Goal: Task Accomplishment & Management: Manage account settings

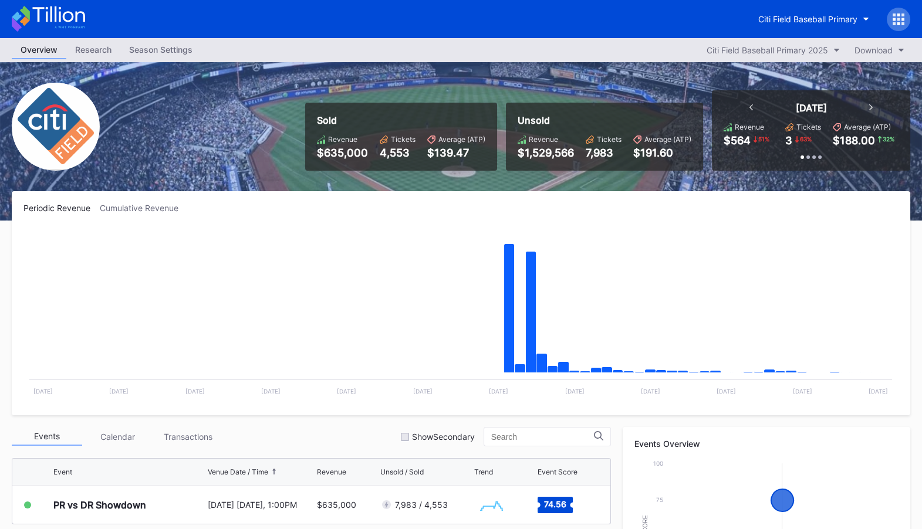
click at [847, 18] on div "Citi Field Baseball Primary" at bounding box center [807, 19] width 99 height 10
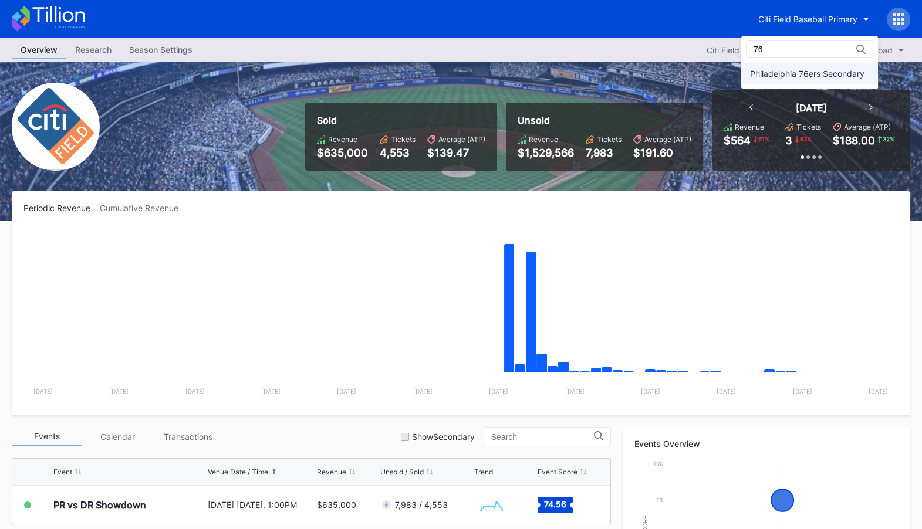
type input "76"
click at [841, 75] on div "Philadelphia 76ers Secondary" at bounding box center [807, 74] width 114 height 10
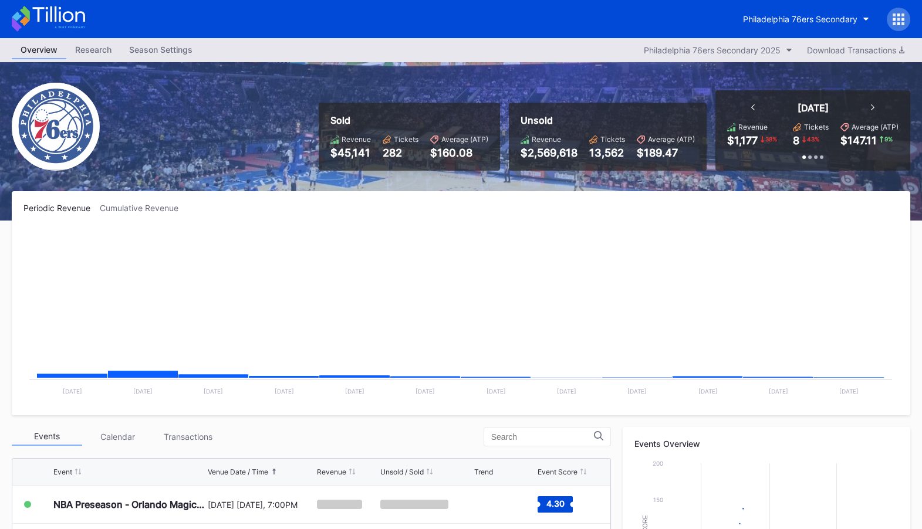
click at [895, 19] on icon at bounding box center [899, 19] width 12 height 12
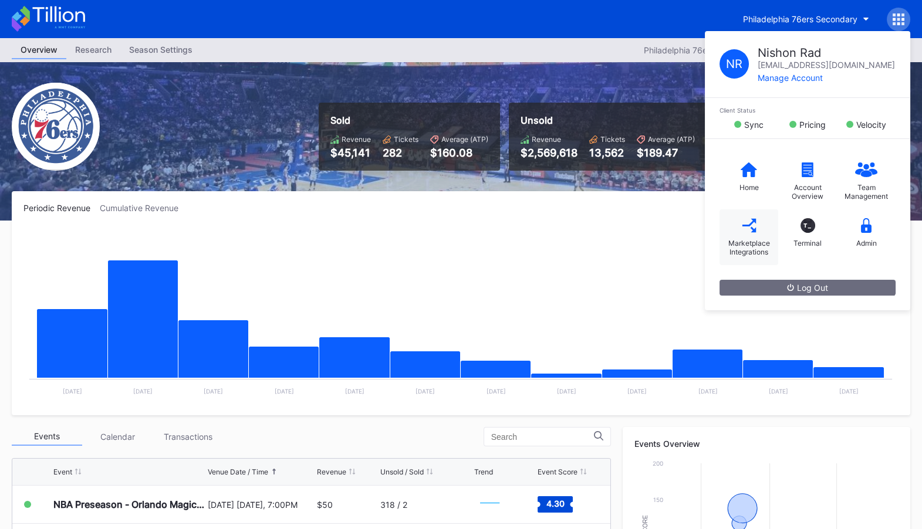
click at [747, 227] on icon at bounding box center [749, 225] width 15 height 15
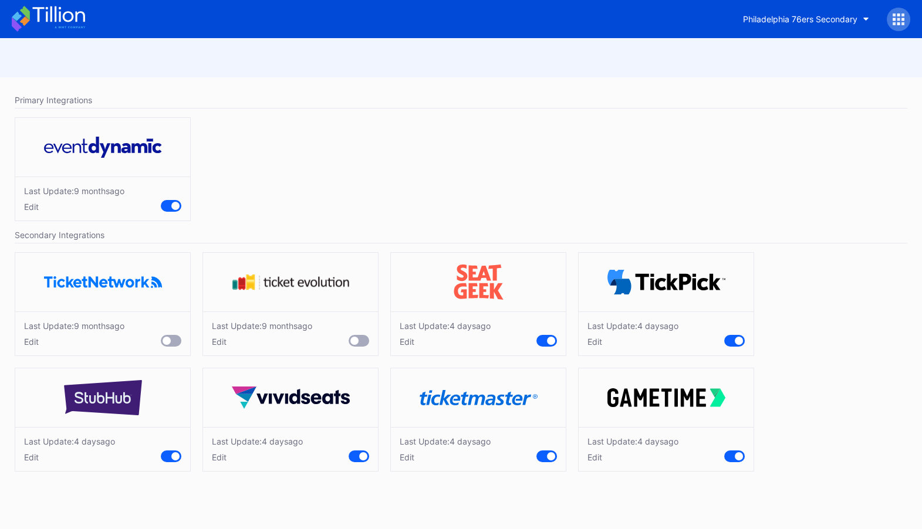
click at [406, 456] on div "Edit" at bounding box center [445, 458] width 91 height 10
click at [796, 25] on button "Philadelphia 76ers Secondary" at bounding box center [806, 19] width 144 height 22
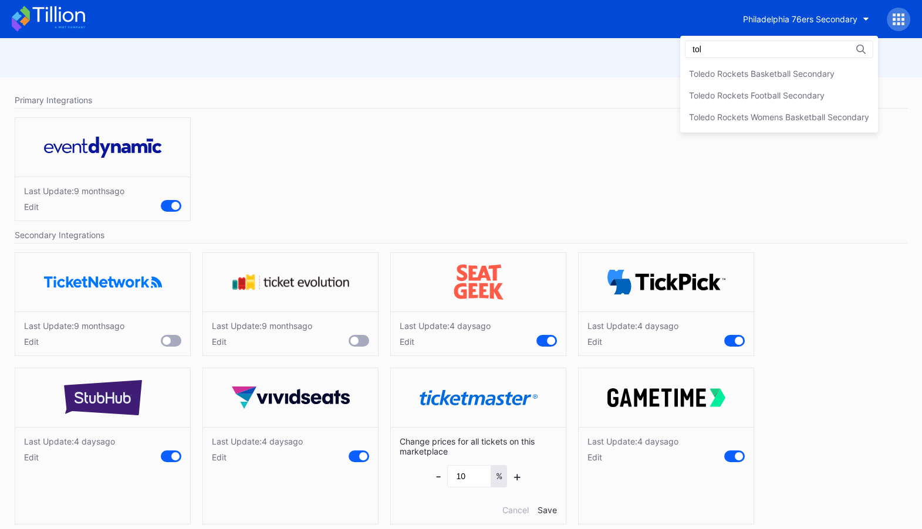
type input "tol"
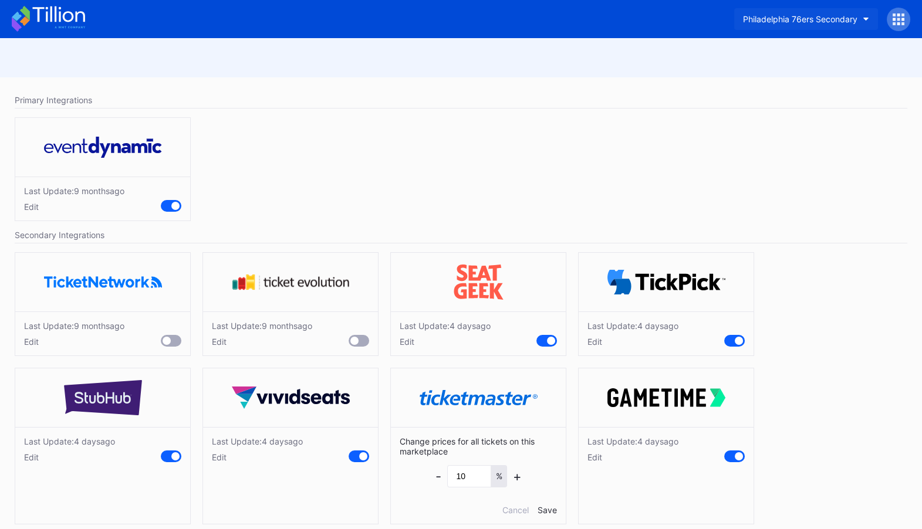
click at [845, 16] on div "Philadelphia 76ers Secondary" at bounding box center [800, 19] width 114 height 10
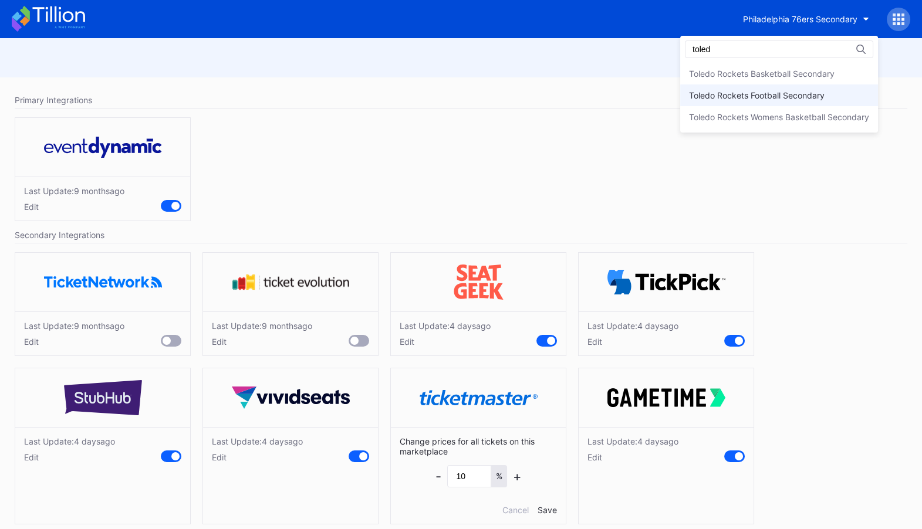
type input "toled"
click at [816, 94] on div "Toledo Rockets Football Secondary" at bounding box center [757, 95] width 136 height 10
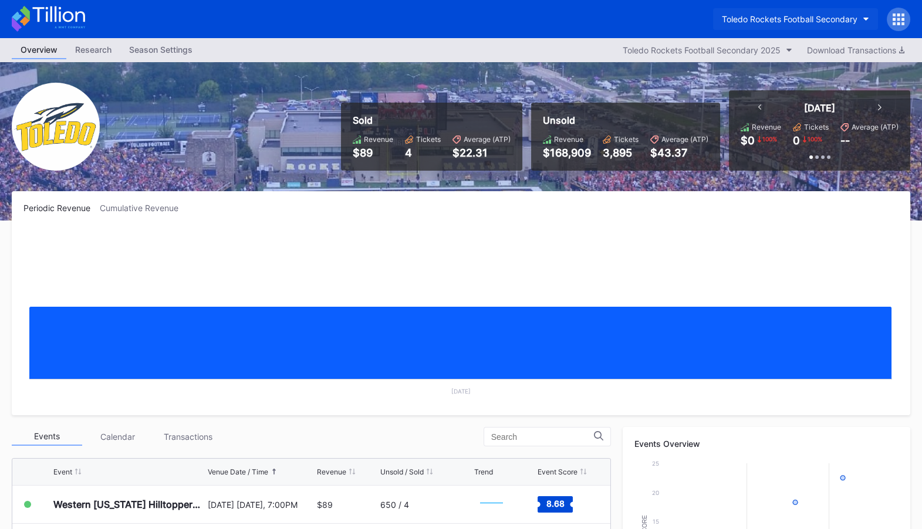
click at [802, 16] on div "Toledo Rockets Football Secondary" at bounding box center [790, 19] width 136 height 10
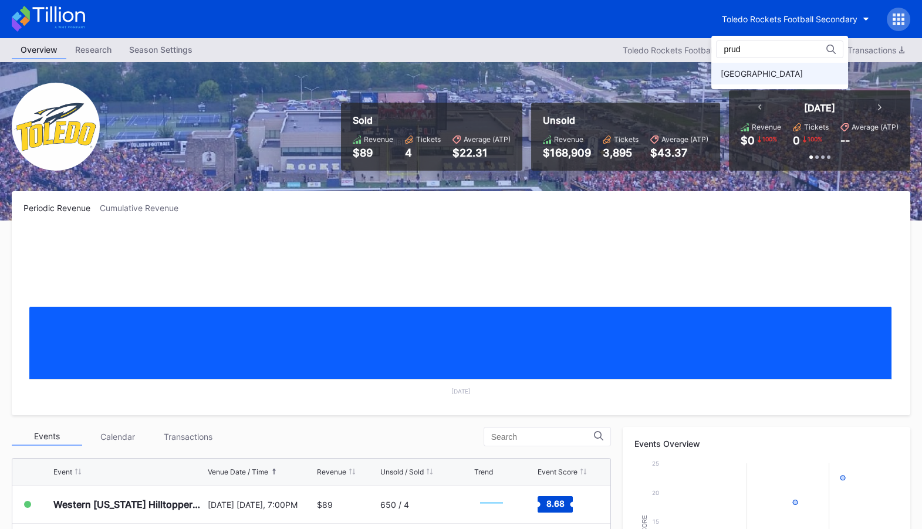
type input "prud"
click at [763, 82] on div "[GEOGRAPHIC_DATA]" at bounding box center [779, 74] width 137 height 22
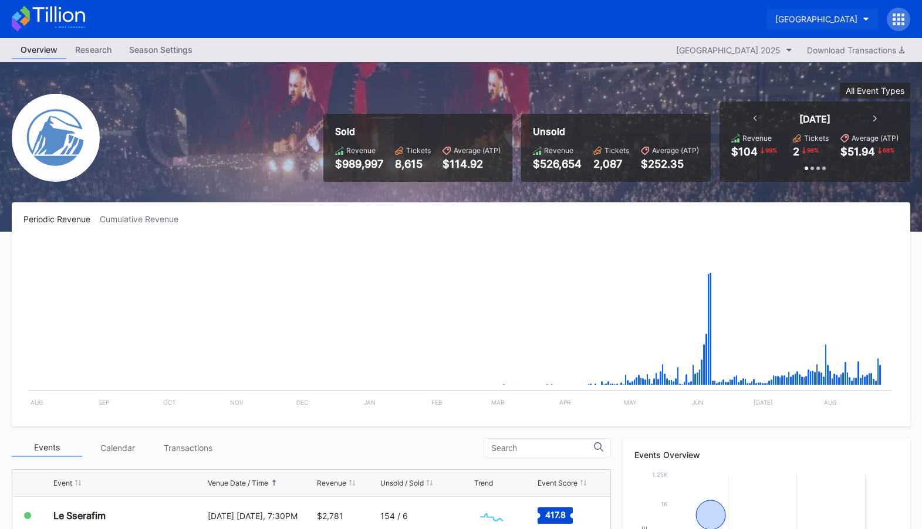
click at [819, 10] on button "[GEOGRAPHIC_DATA]" at bounding box center [823, 19] width 112 height 22
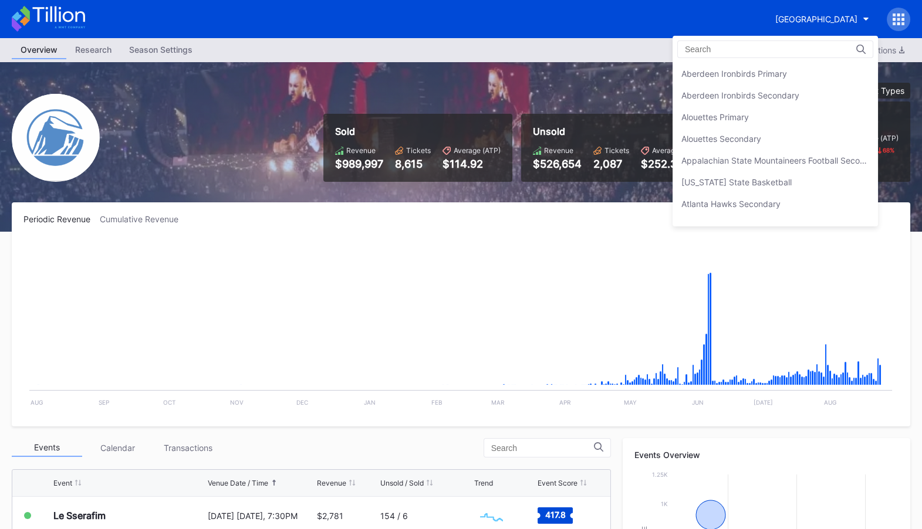
scroll to position [2701, 0]
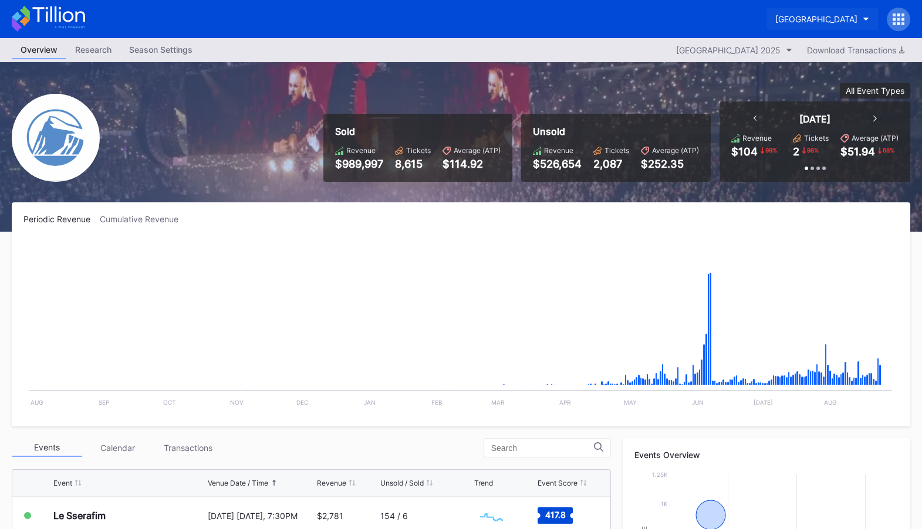
click at [827, 13] on button "[GEOGRAPHIC_DATA]" at bounding box center [823, 19] width 112 height 22
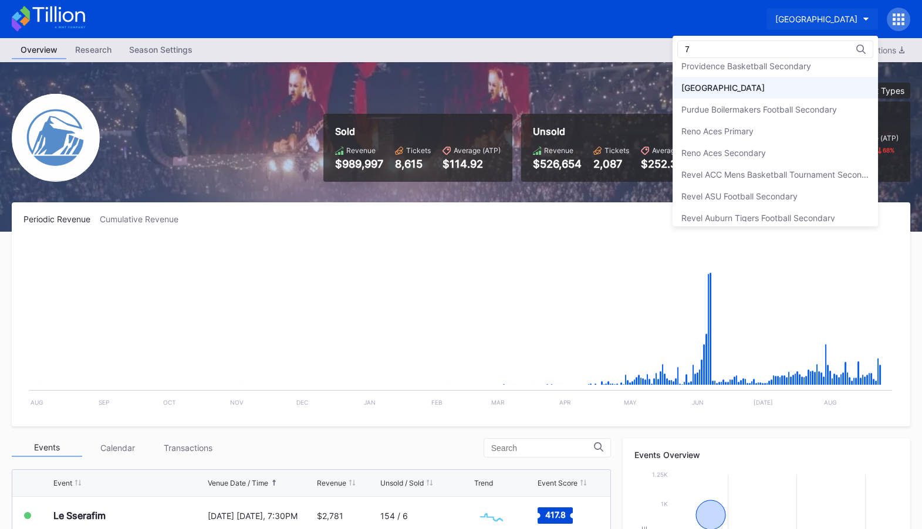
scroll to position [0, 0]
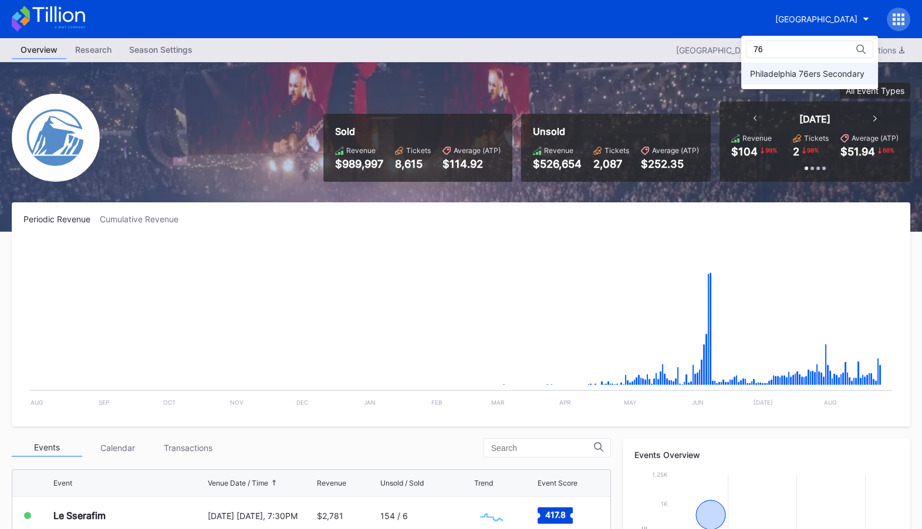
type input "76"
click at [818, 73] on div "Philadelphia 76ers Secondary" at bounding box center [807, 74] width 114 height 10
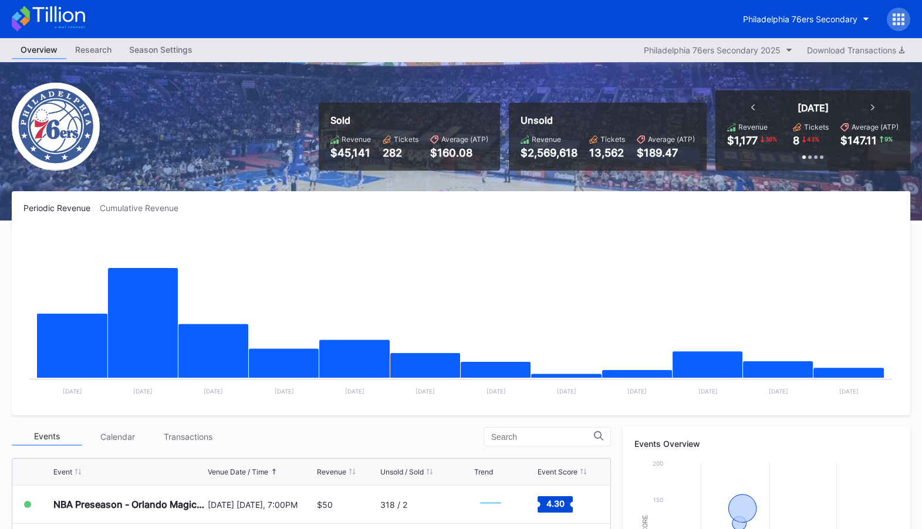
click at [907, 13] on div at bounding box center [898, 19] width 23 height 23
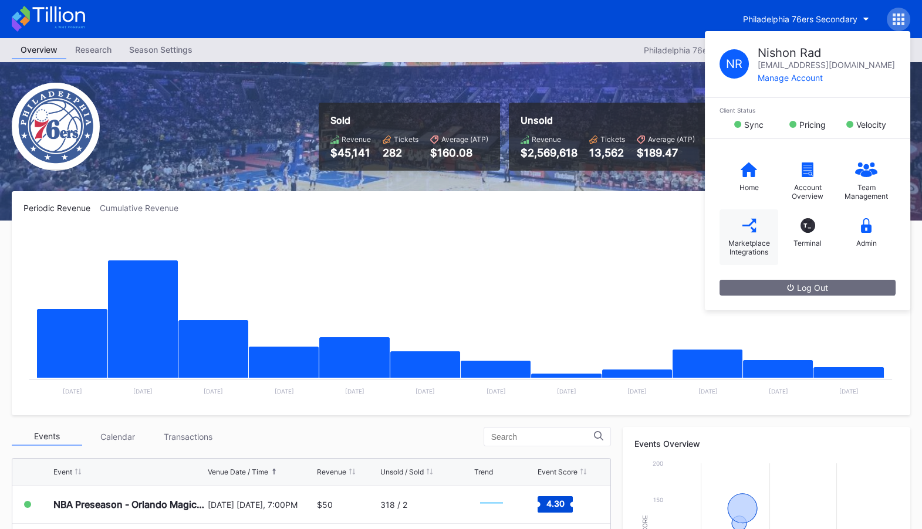
click at [761, 234] on div "Marketplace Integrations" at bounding box center [749, 238] width 59 height 56
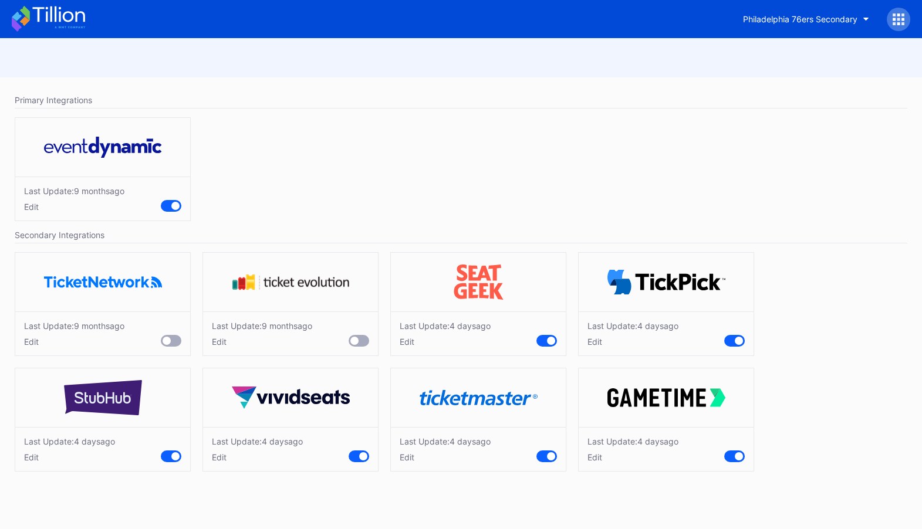
click at [411, 453] on div "Edit" at bounding box center [445, 458] width 91 height 10
drag, startPoint x: 471, startPoint y: 475, endPoint x: 408, endPoint y: 469, distance: 63.7
click at [408, 469] on div "Change prices for all tickets on this marketplace - 10 % + Cancel Save" at bounding box center [478, 475] width 175 height 97
type input "4"
click at [551, 508] on div "Save" at bounding box center [547, 510] width 19 height 10
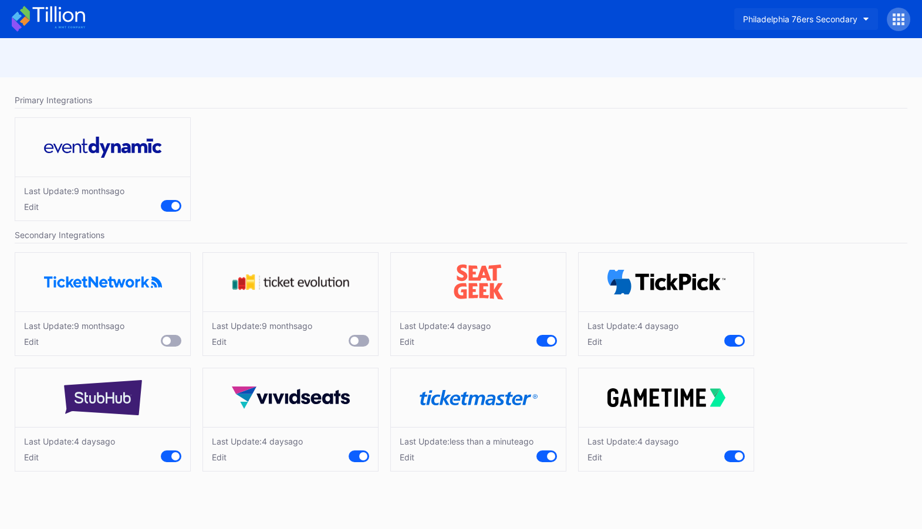
click at [841, 16] on div "Philadelphia 76ers Secondary" at bounding box center [800, 19] width 114 height 10
type input "devils"
click at [820, 75] on div "NJ Devils Hockey Secondary" at bounding box center [806, 74] width 112 height 10
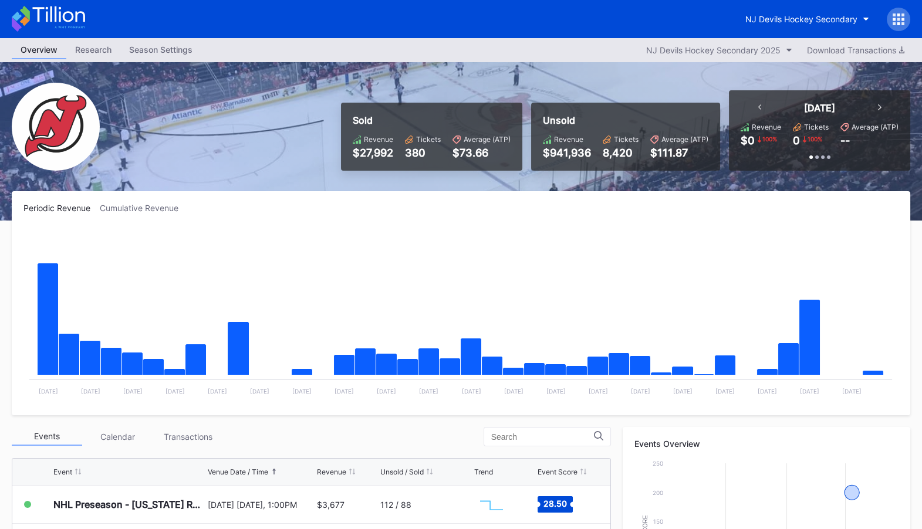
click at [886, 23] on div "NJ Devils Hockey Secondary" at bounding box center [824, 19] width 174 height 23
click at [897, 28] on div at bounding box center [898, 19] width 23 height 23
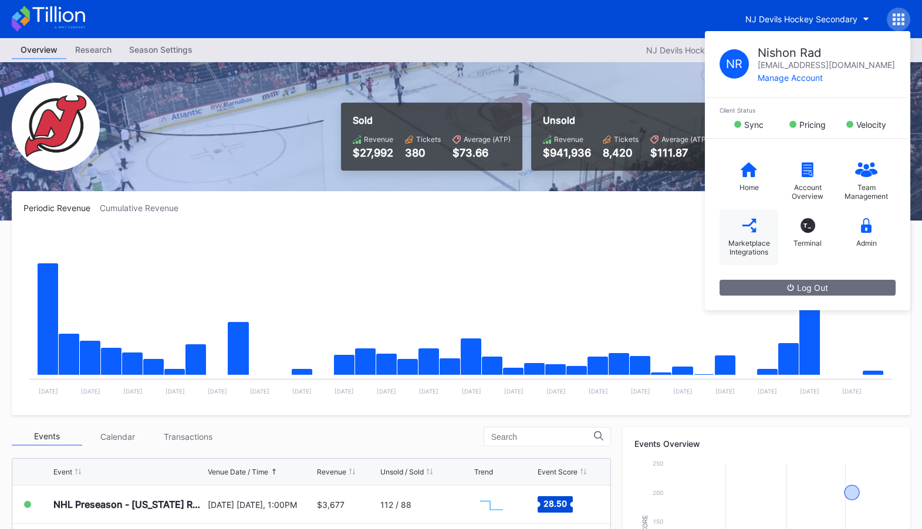
click at [737, 237] on div "Marketplace Integrations" at bounding box center [749, 238] width 59 height 56
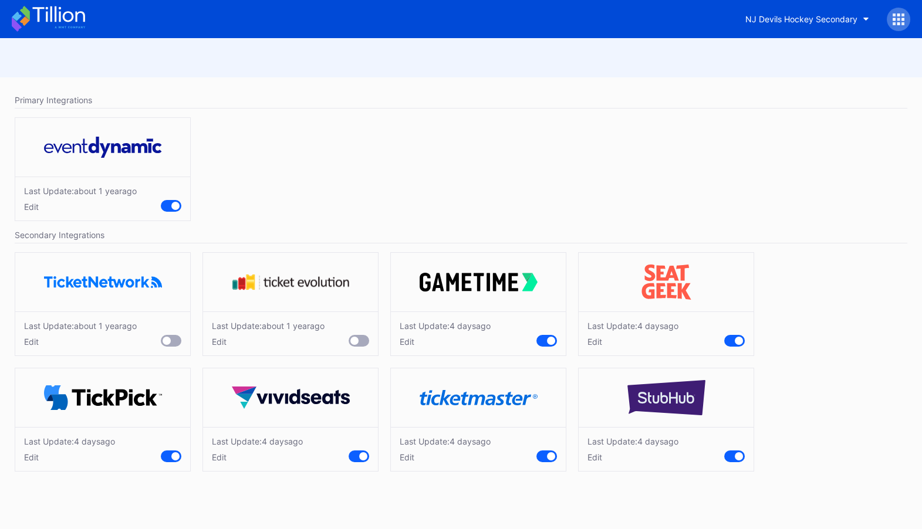
click at [418, 455] on div "Edit" at bounding box center [445, 458] width 91 height 10
drag, startPoint x: 468, startPoint y: 474, endPoint x: 420, endPoint y: 472, distance: 47.6
click at [420, 472] on div "Change prices for all tickets on this marketplace - 10 % + Cancel Save" at bounding box center [478, 475] width 175 height 97
type input "6"
type input "4"
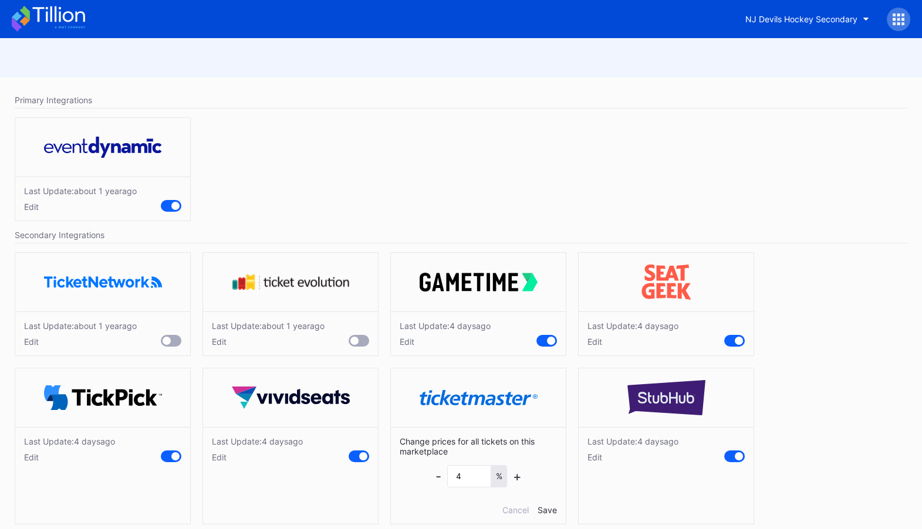
click at [548, 508] on div "Save" at bounding box center [547, 510] width 19 height 10
click at [900, 26] on div at bounding box center [898, 19] width 23 height 23
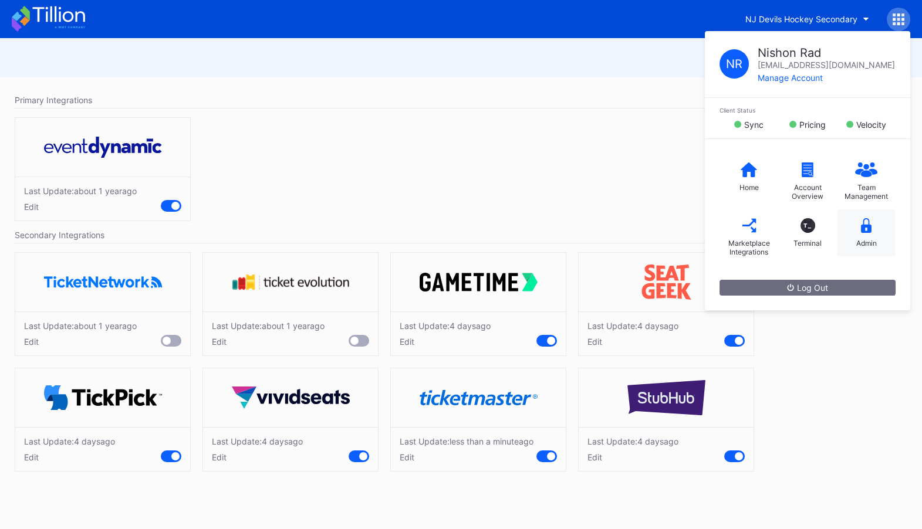
click at [864, 229] on icon at bounding box center [866, 225] width 11 height 15
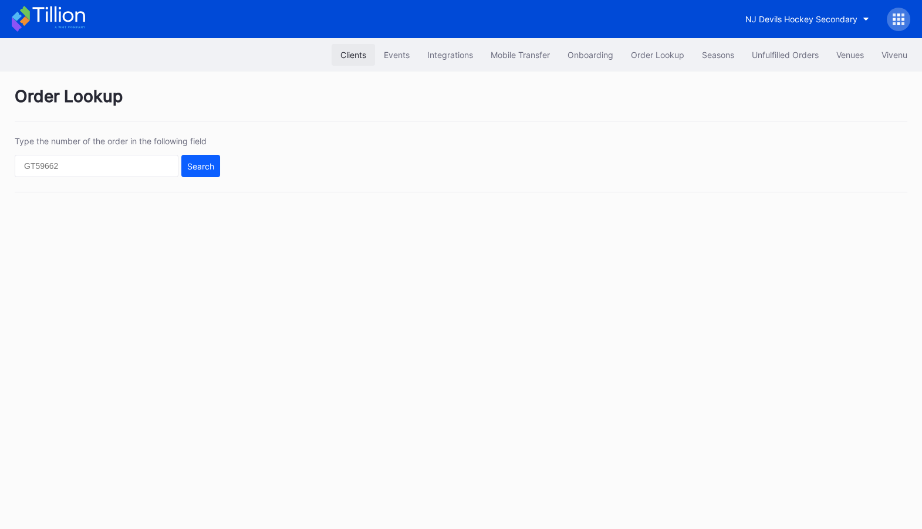
click at [343, 55] on div "Clients" at bounding box center [353, 55] width 26 height 10
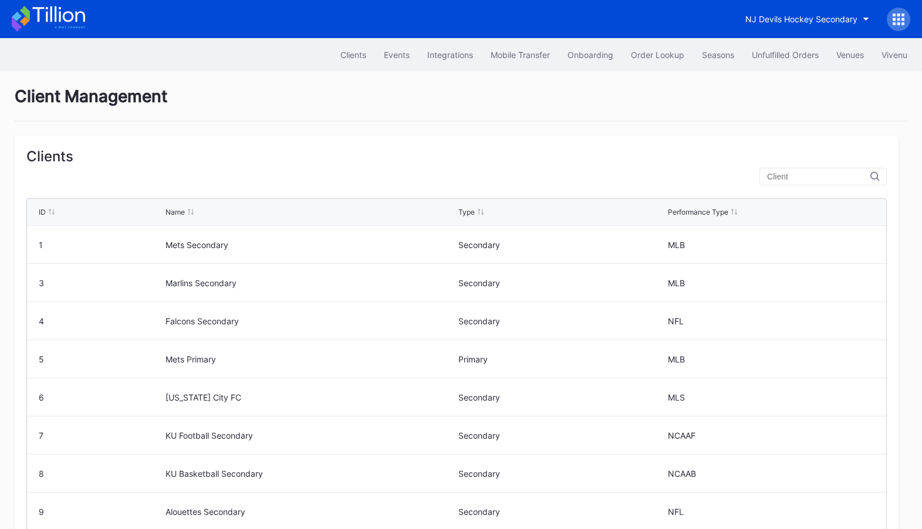
click at [832, 169] on div at bounding box center [823, 177] width 127 height 18
click at [807, 181] on div at bounding box center [823, 177] width 127 height 18
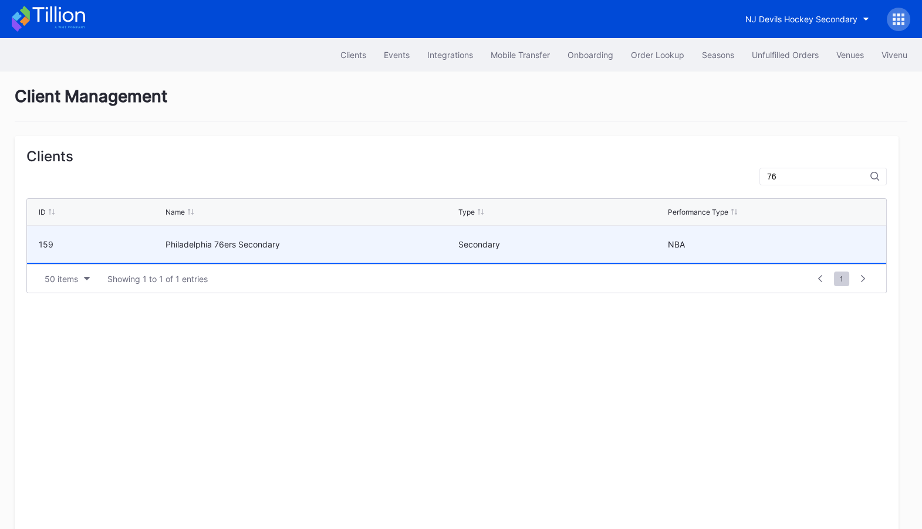
click at [327, 248] on div "Philadelphia 76ers Secondary" at bounding box center [310, 244] width 289 height 10
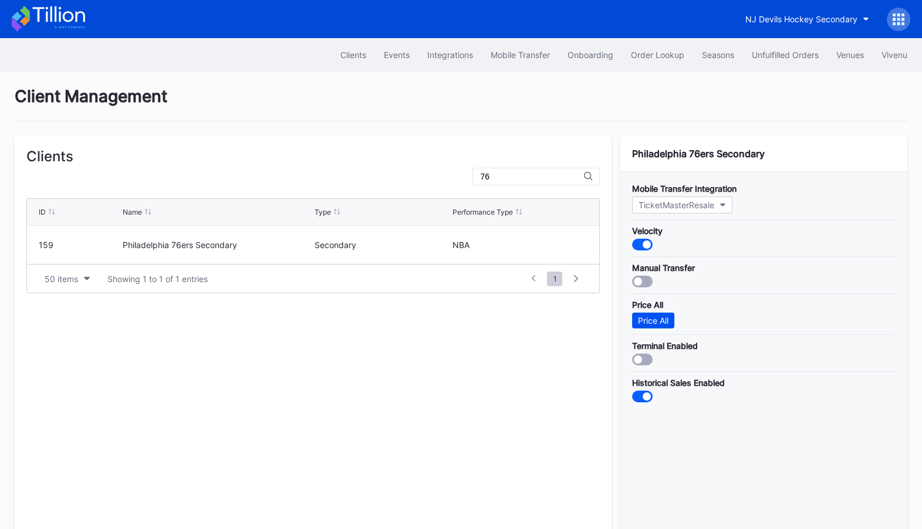
click at [660, 322] on div "Price All" at bounding box center [653, 321] width 31 height 10
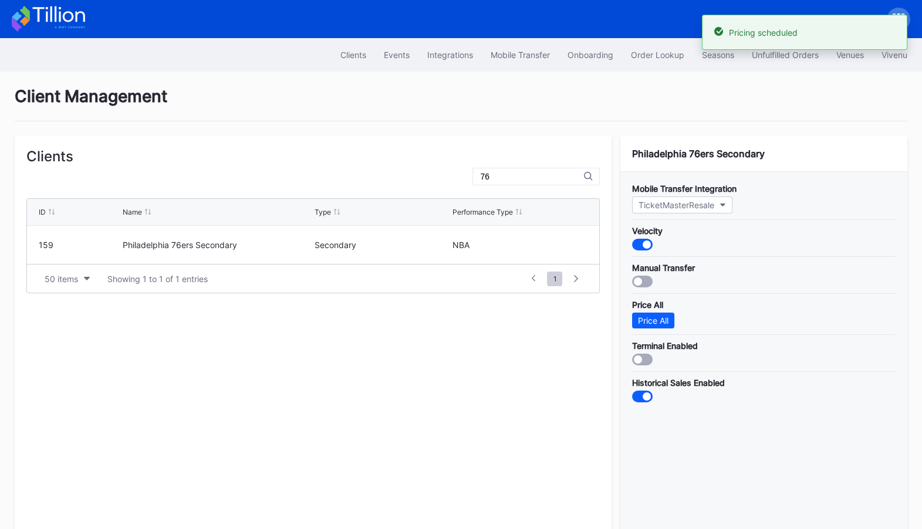
click at [552, 181] on div "76" at bounding box center [535, 177] width 127 height 18
click at [493, 183] on div "76" at bounding box center [535, 177] width 127 height 18
click at [524, 173] on input "76" at bounding box center [531, 176] width 103 height 9
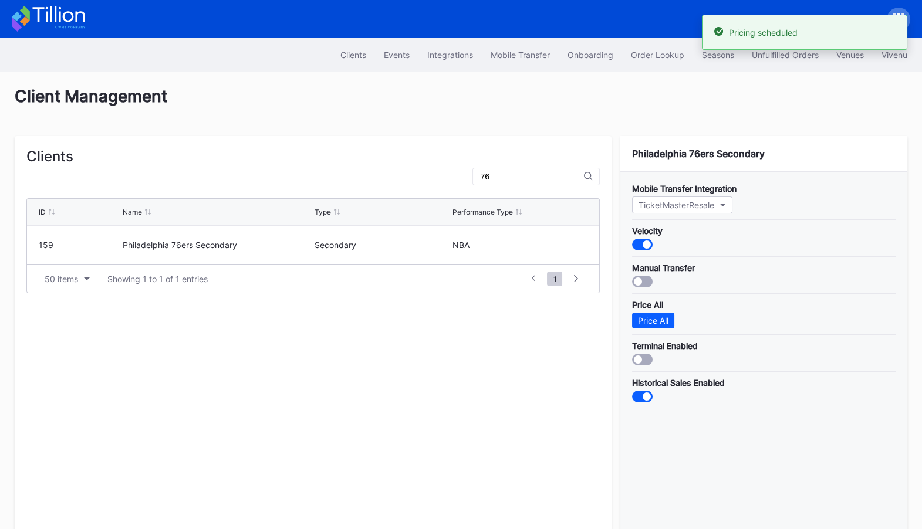
type input "7"
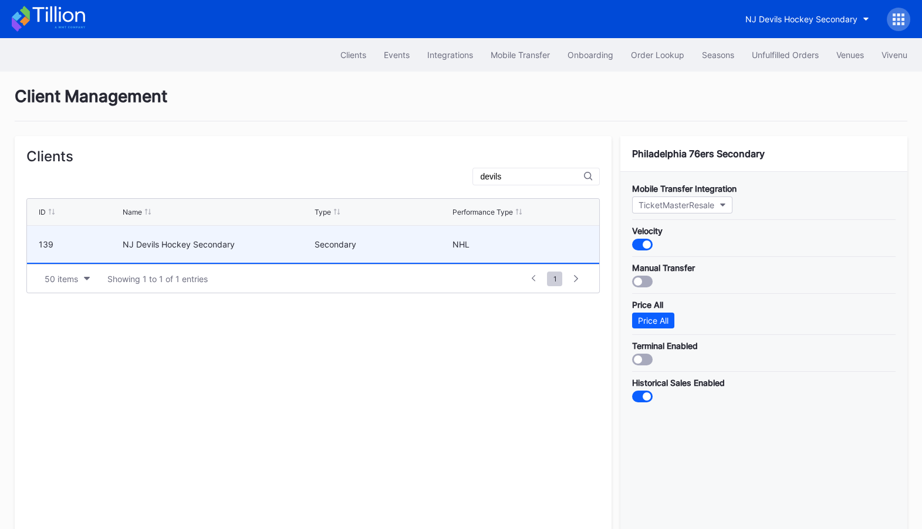
type input "devils"
click at [351, 237] on div "Secondary" at bounding box center [382, 244] width 135 height 37
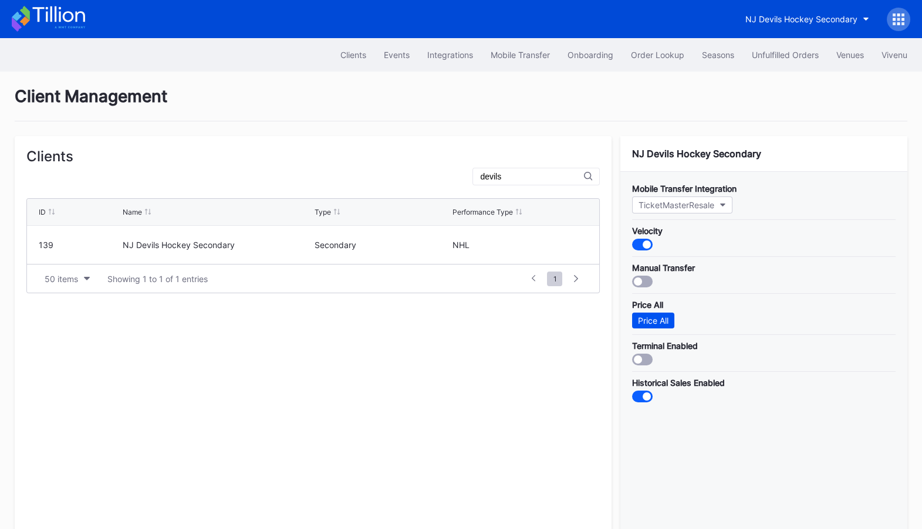
click at [666, 320] on div "Price All" at bounding box center [653, 321] width 31 height 10
